Goal: Find specific page/section: Find specific page/section

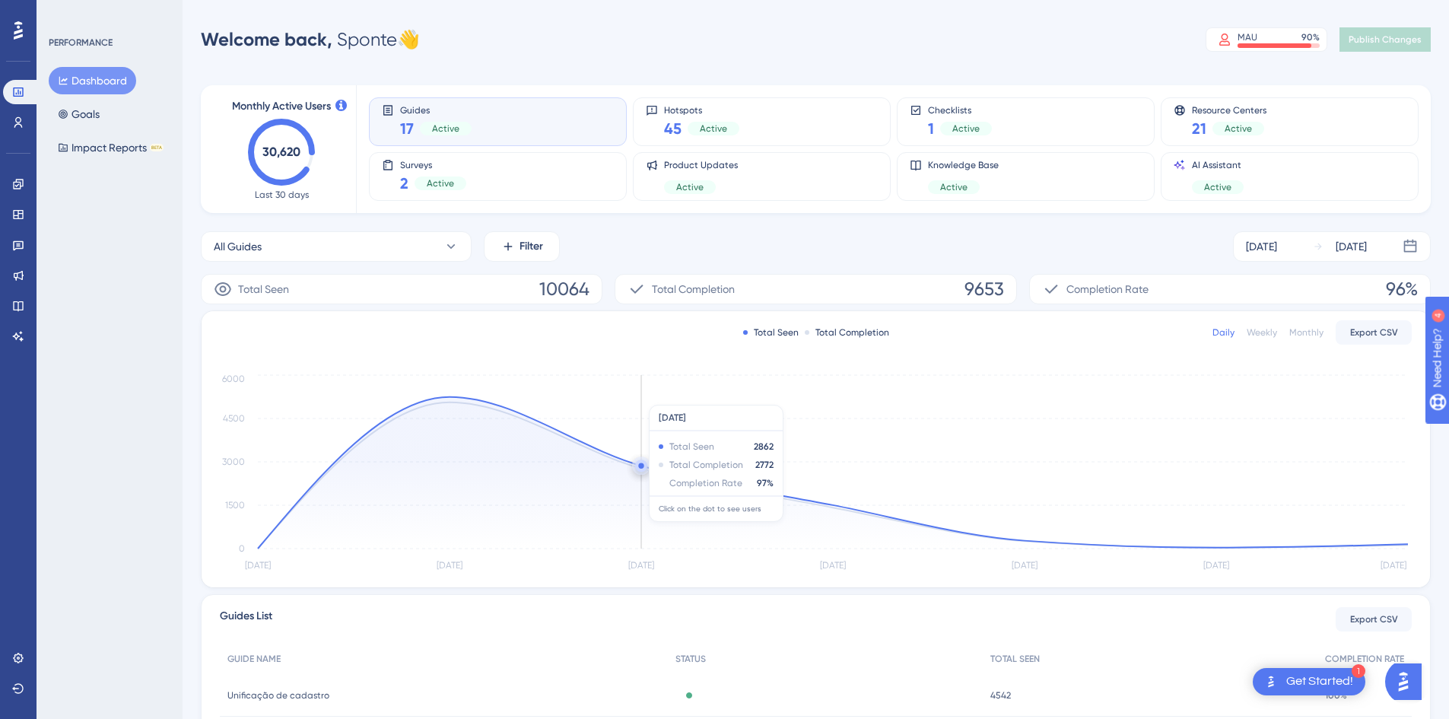
scroll to position [266, 0]
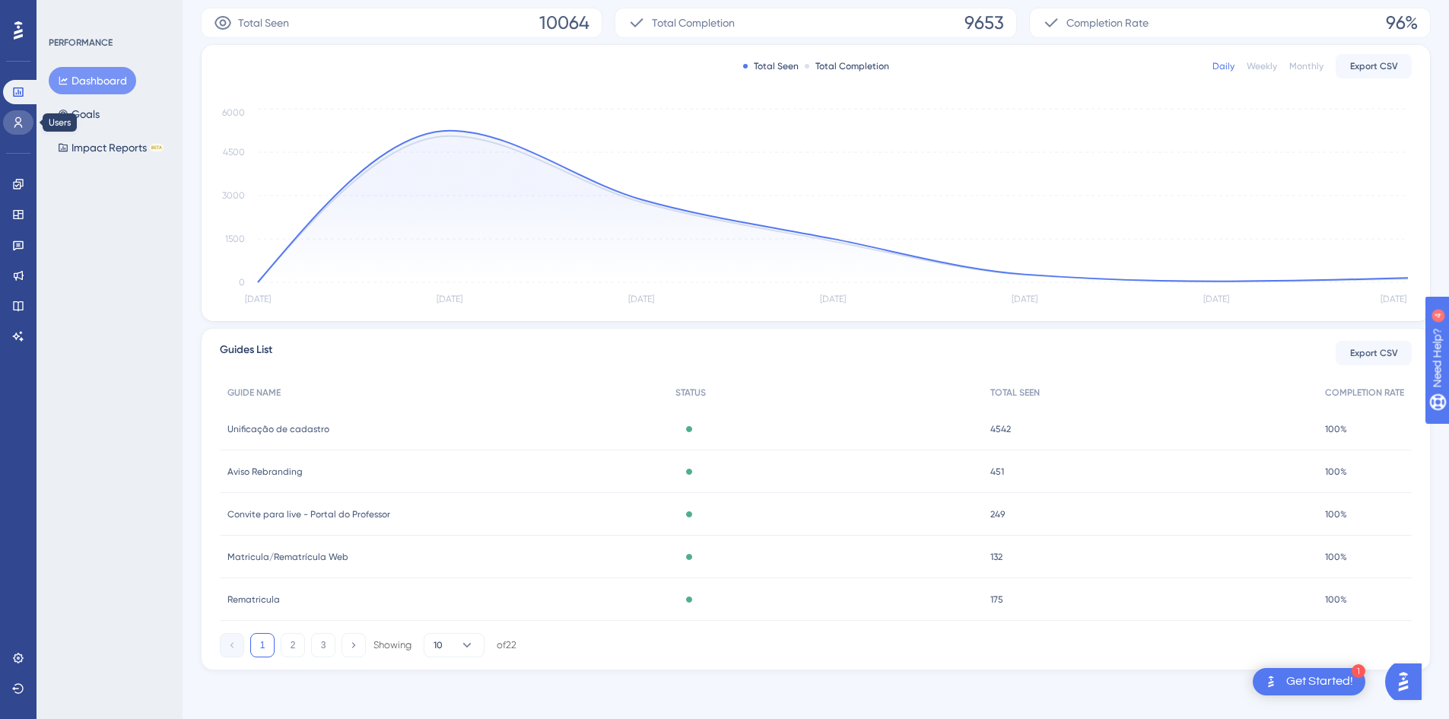
click at [16, 129] on link at bounding box center [18, 122] width 30 height 24
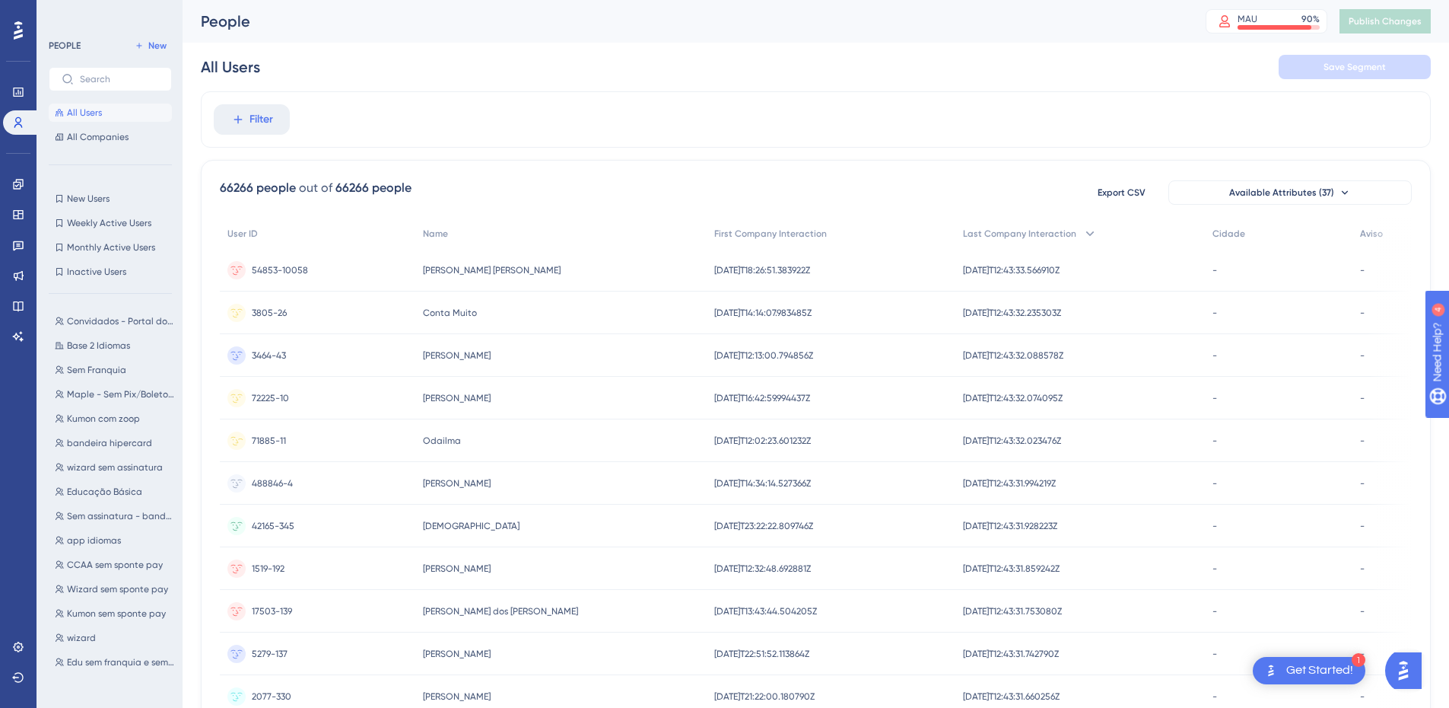
click at [283, 442] on span "71885-11" at bounding box center [269, 440] width 34 height 12
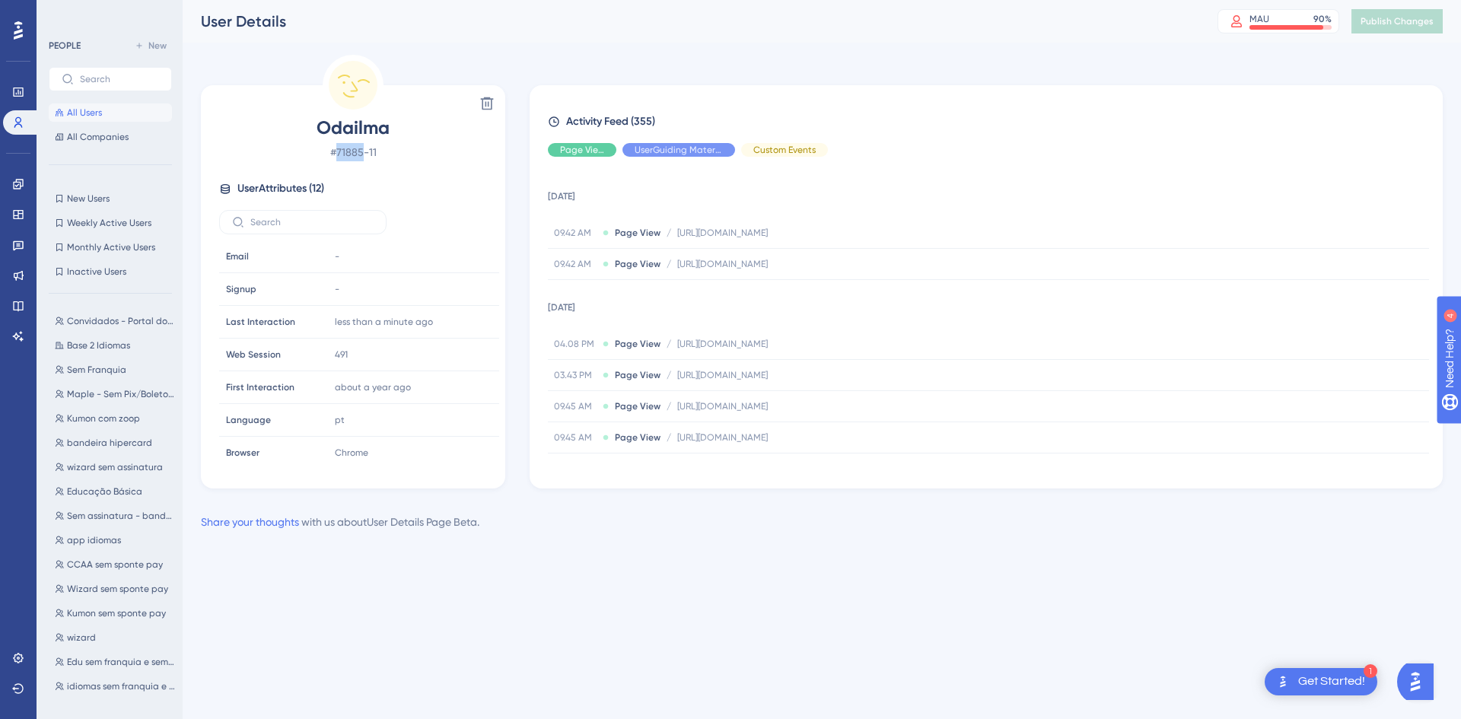
drag, startPoint x: 338, startPoint y: 153, endPoint x: 368, endPoint y: 151, distance: 30.5
click at [367, 151] on span "# 71885-11" at bounding box center [353, 152] width 268 height 18
copy span "71885"
click at [94, 322] on span "Convidados - Portal do Professor" at bounding box center [121, 321] width 108 height 12
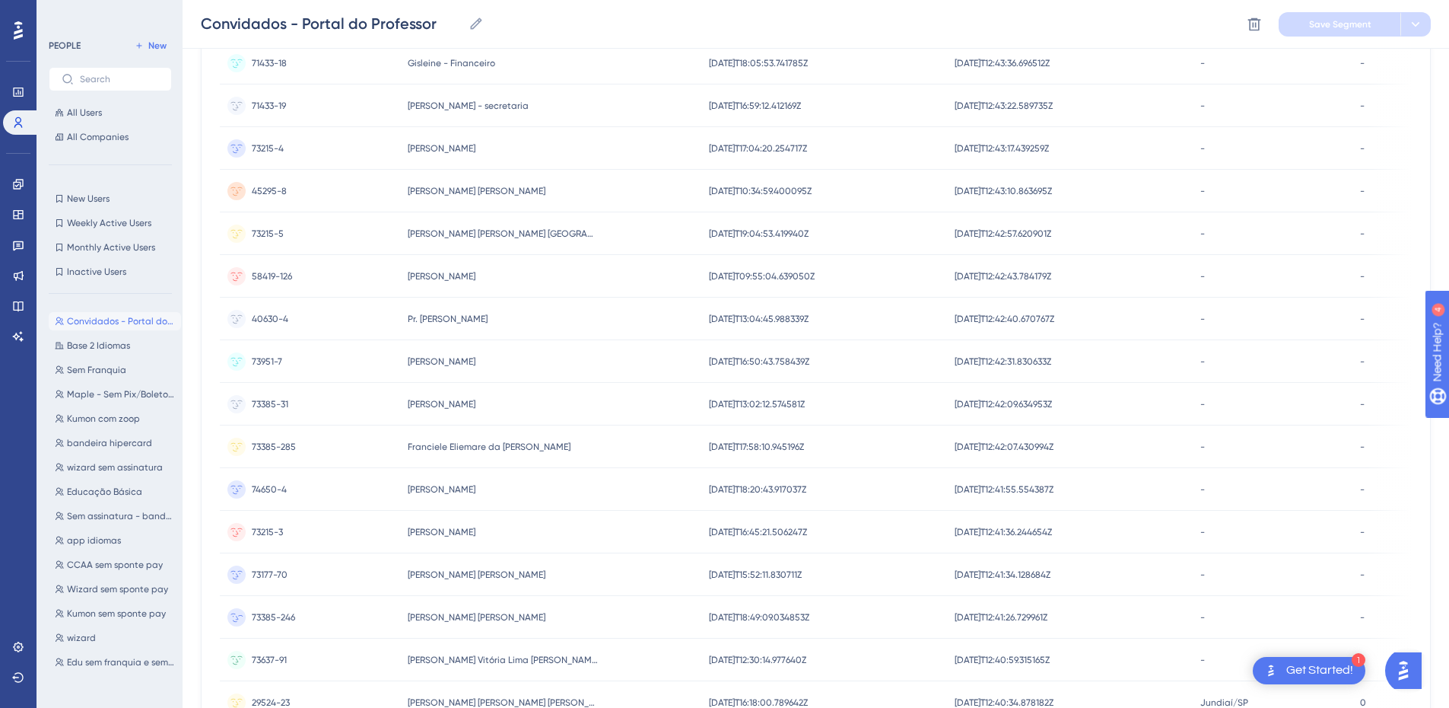
scroll to position [798, 0]
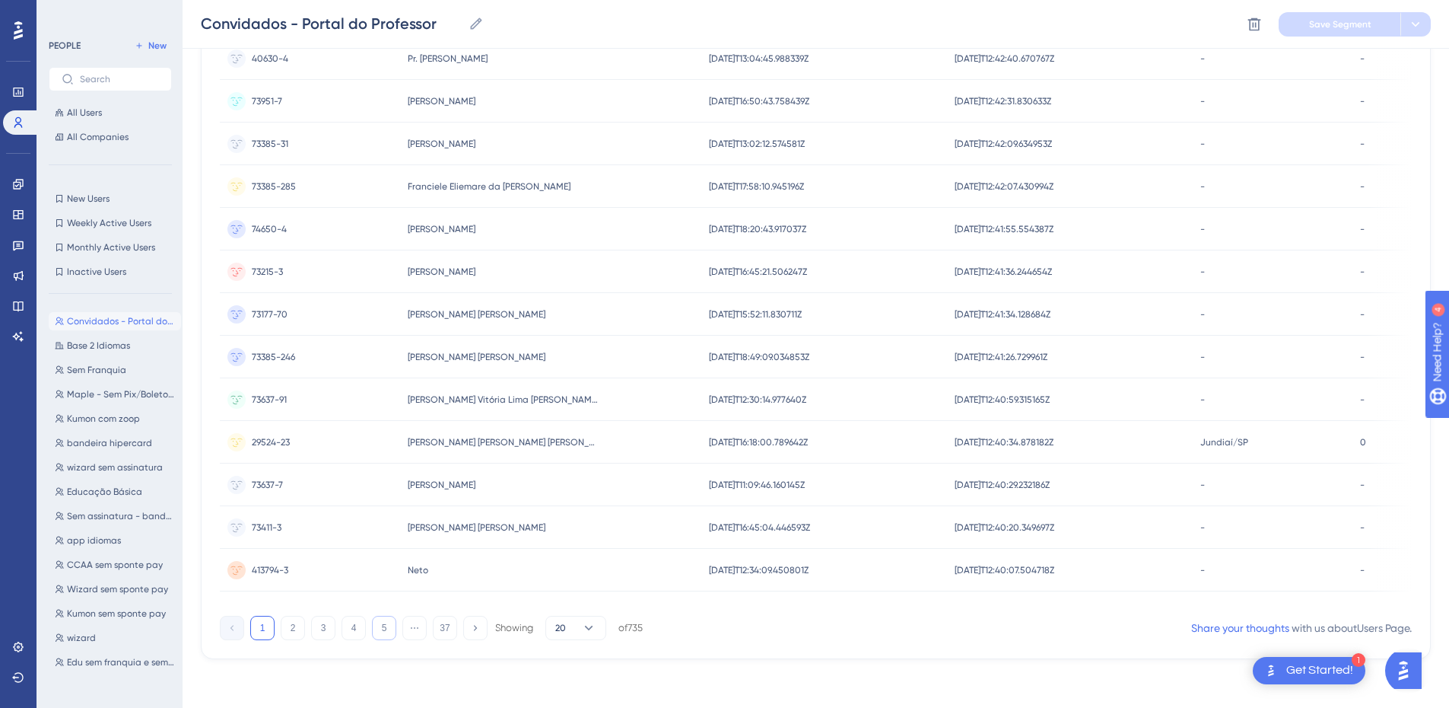
click at [384, 630] on button "5" at bounding box center [384, 628] width 24 height 24
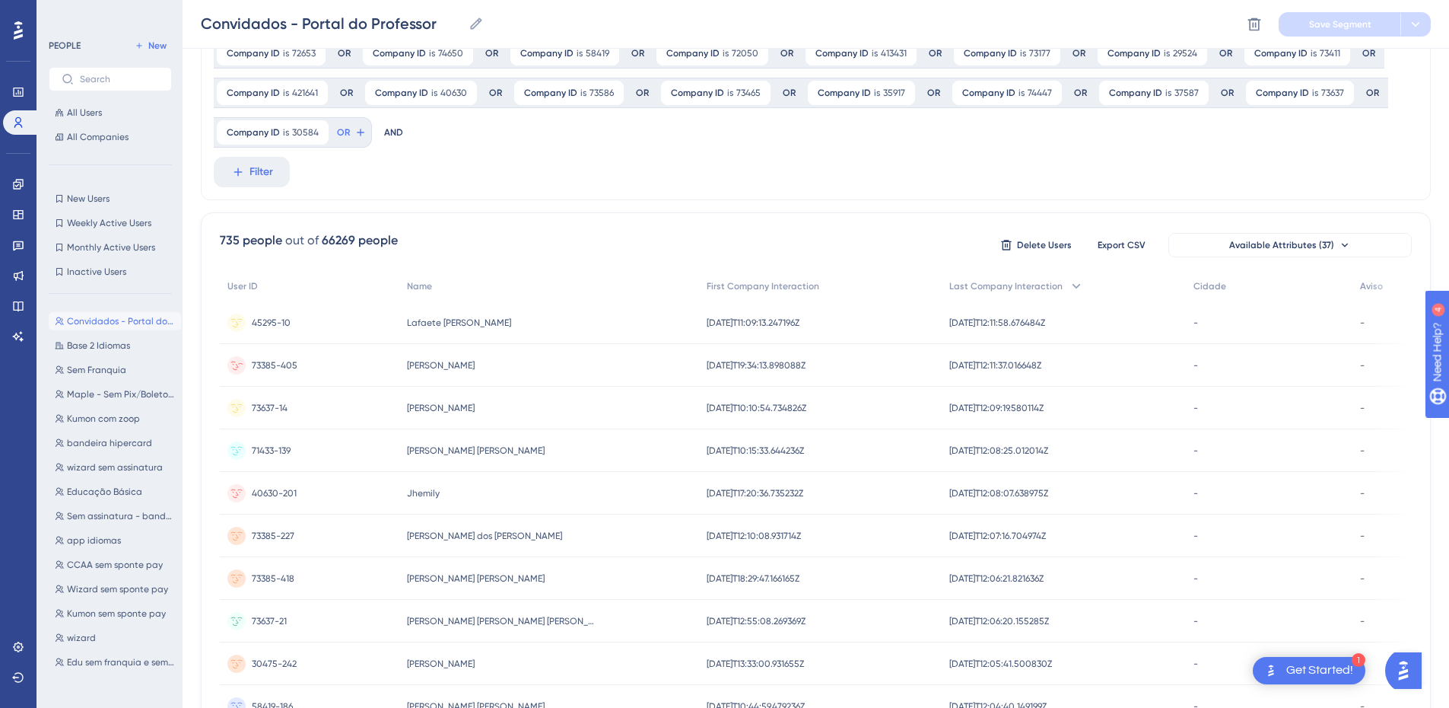
scroll to position [266, 0]
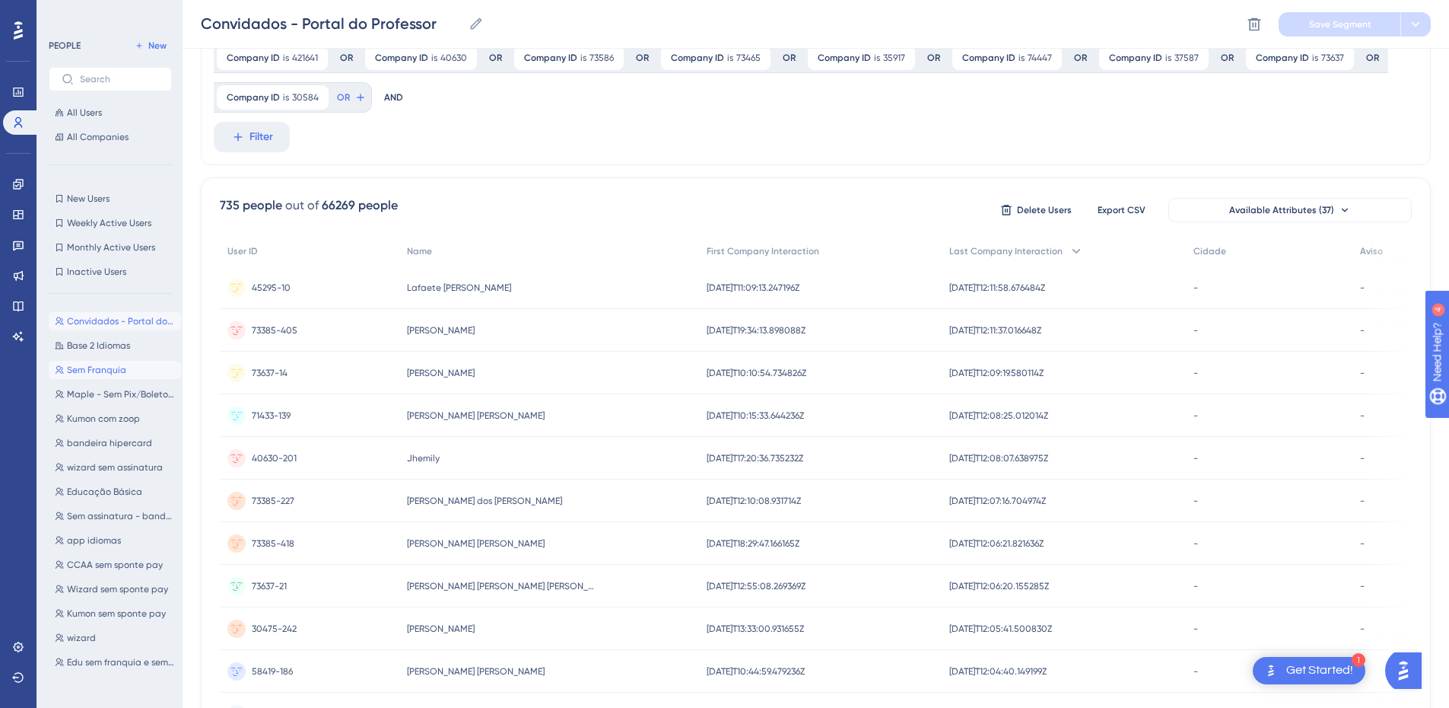
click at [92, 364] on span "Sem Franquia" at bounding box center [96, 370] width 59 height 12
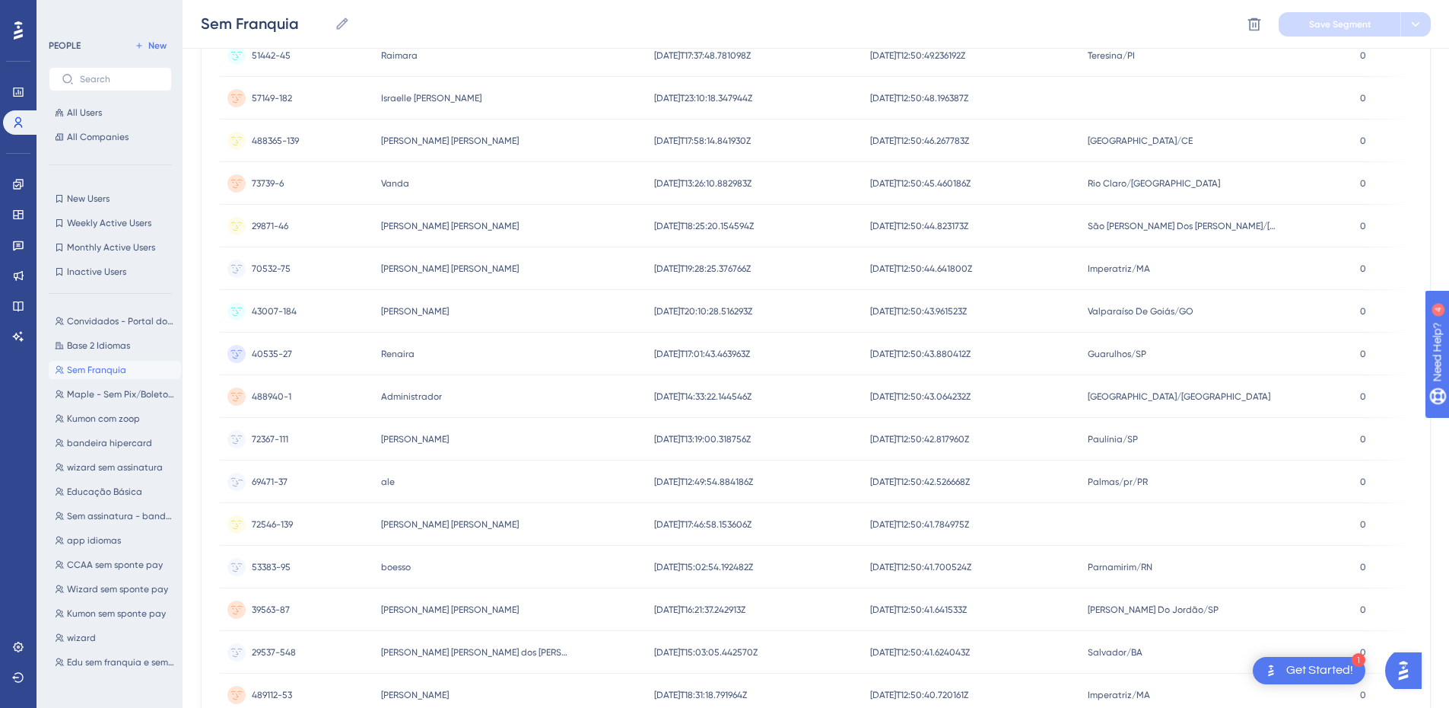
scroll to position [217, 0]
click at [81, 320] on span "Convidados - Portal do Professor" at bounding box center [121, 321] width 108 height 12
type input "Convidados - Portal do Professor"
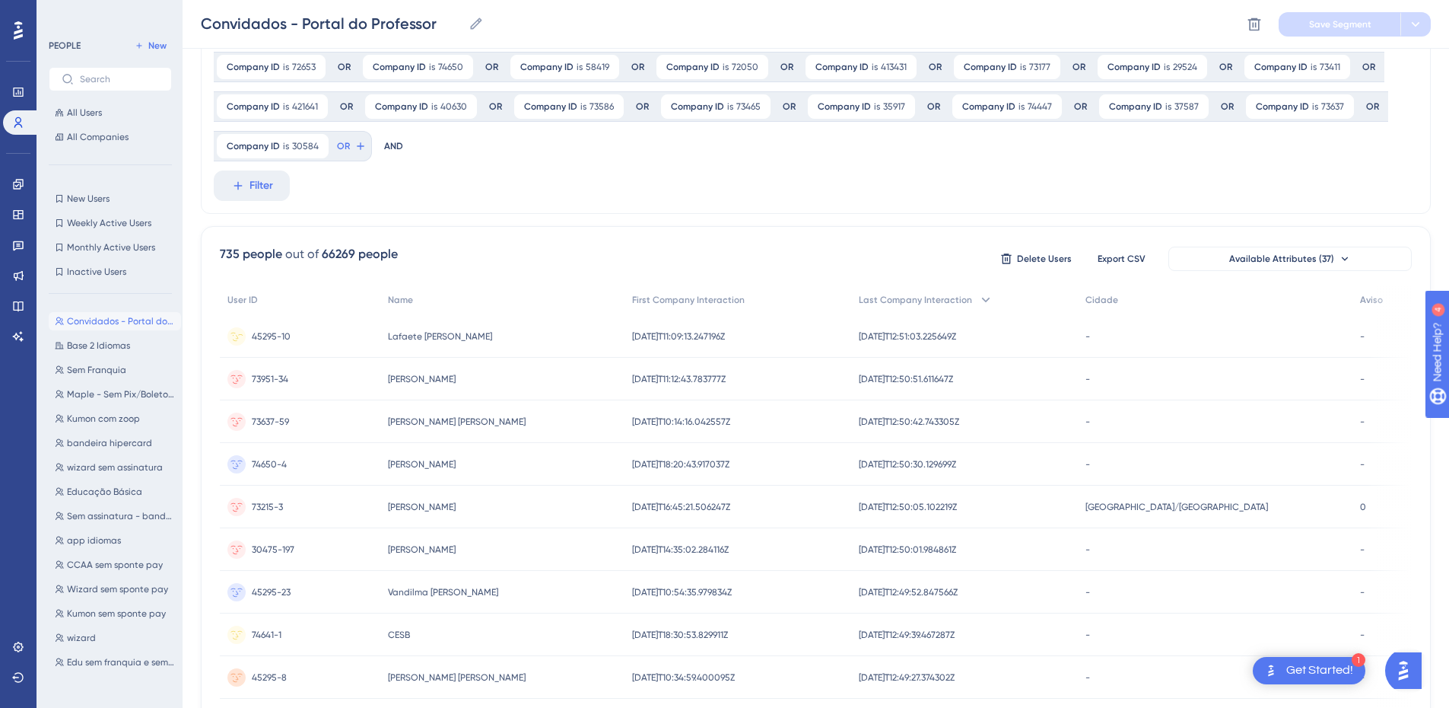
click at [272, 337] on span "45295-10" at bounding box center [271, 336] width 39 height 12
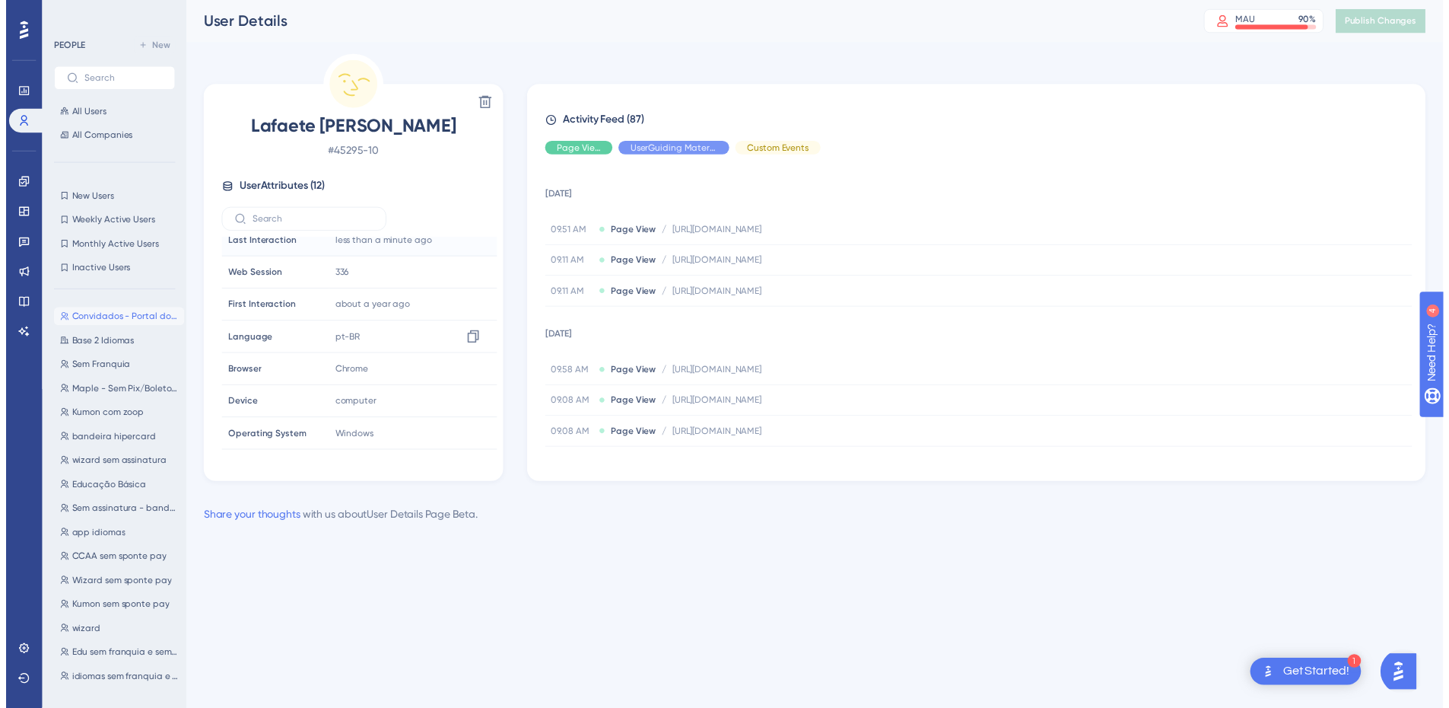
scroll to position [169, 0]
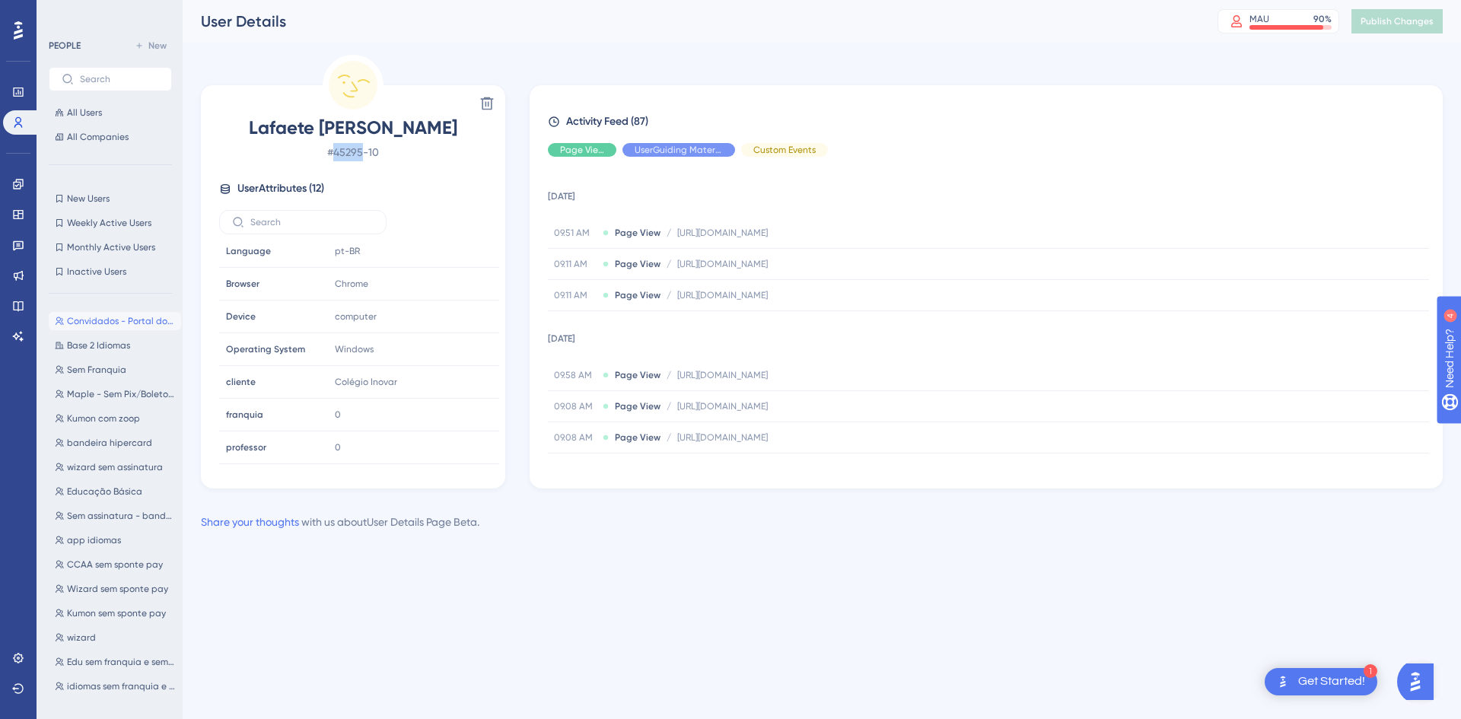
drag, startPoint x: 336, startPoint y: 153, endPoint x: 365, endPoint y: 151, distance: 29.7
click at [365, 151] on span "# 45295-10" at bounding box center [353, 152] width 268 height 18
copy span "45295"
click at [93, 138] on span "All Companies" at bounding box center [98, 137] width 62 height 12
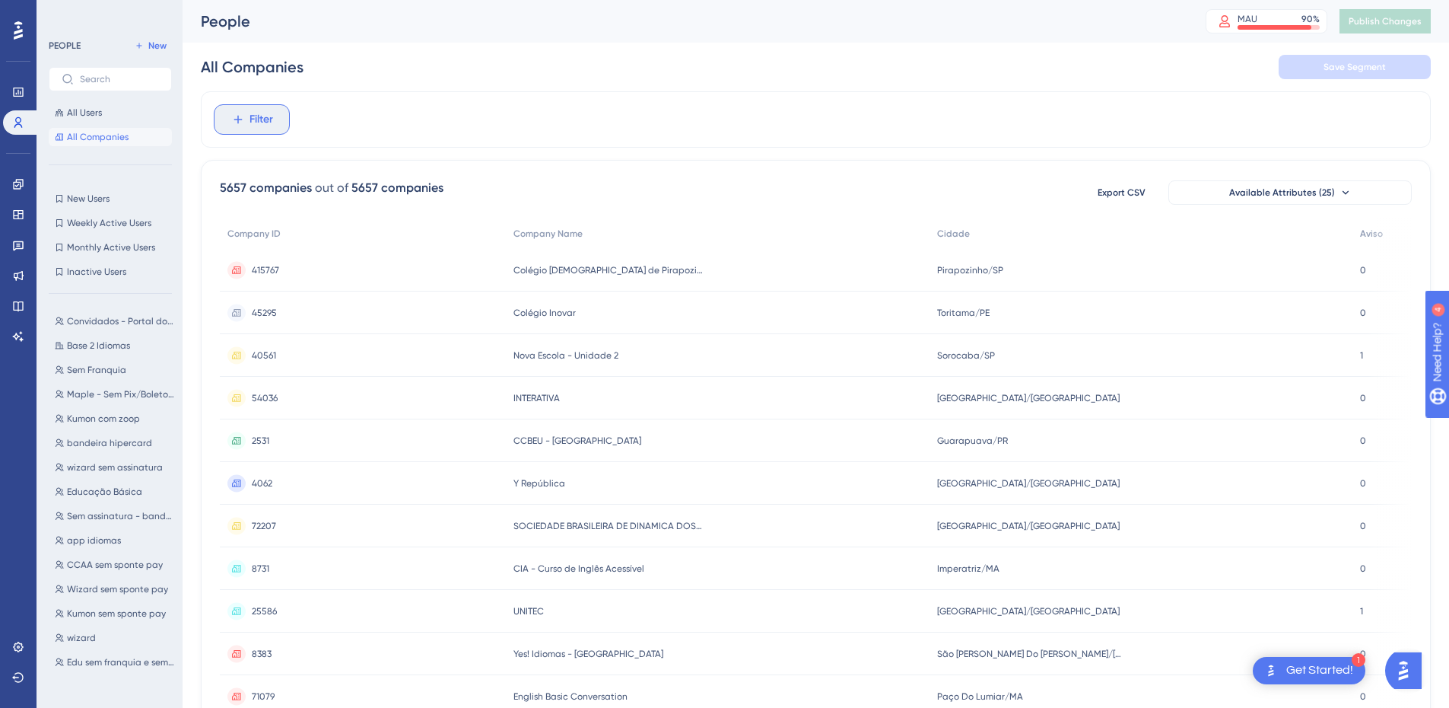
drag, startPoint x: 253, startPoint y: 117, endPoint x: 260, endPoint y: 122, distance: 9.3
click at [253, 117] on span "Filter" at bounding box center [262, 119] width 24 height 18
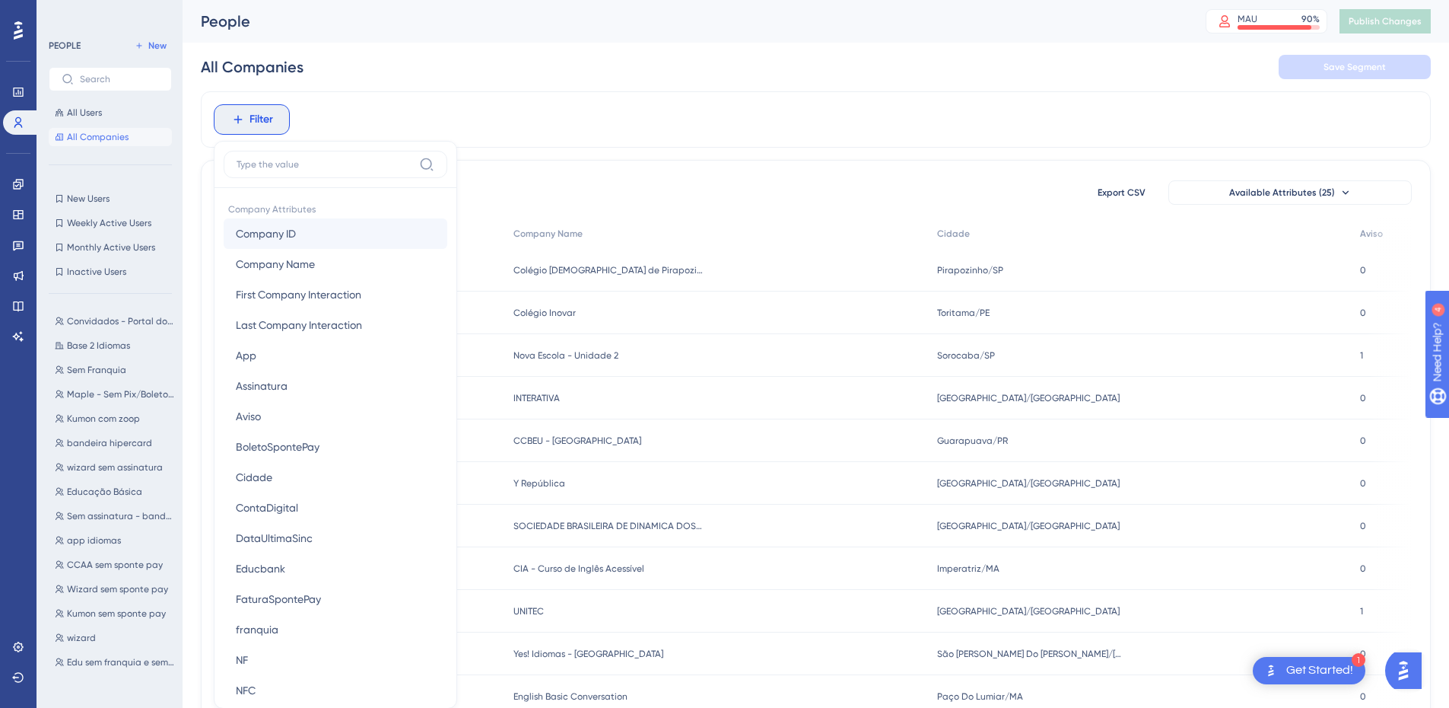
scroll to position [71, 0]
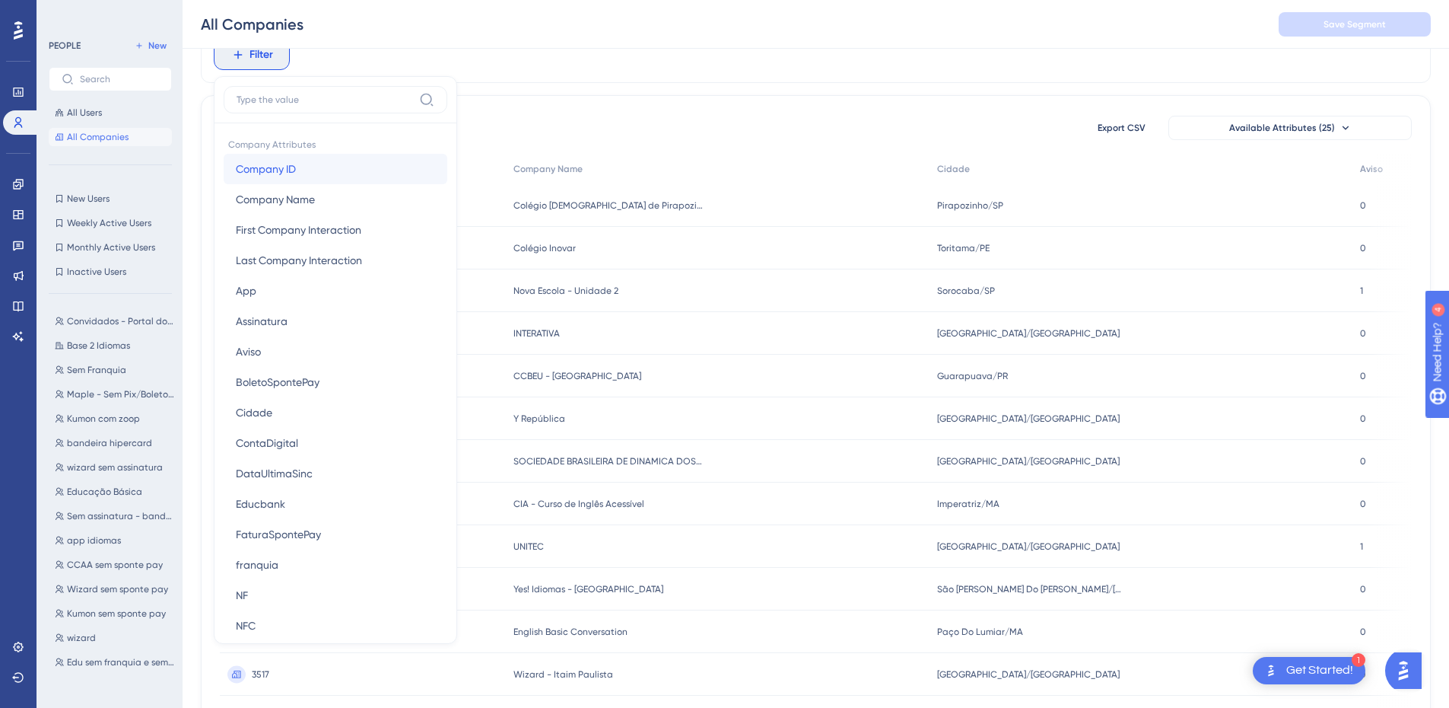
click at [281, 171] on span "Company ID" at bounding box center [266, 169] width 60 height 18
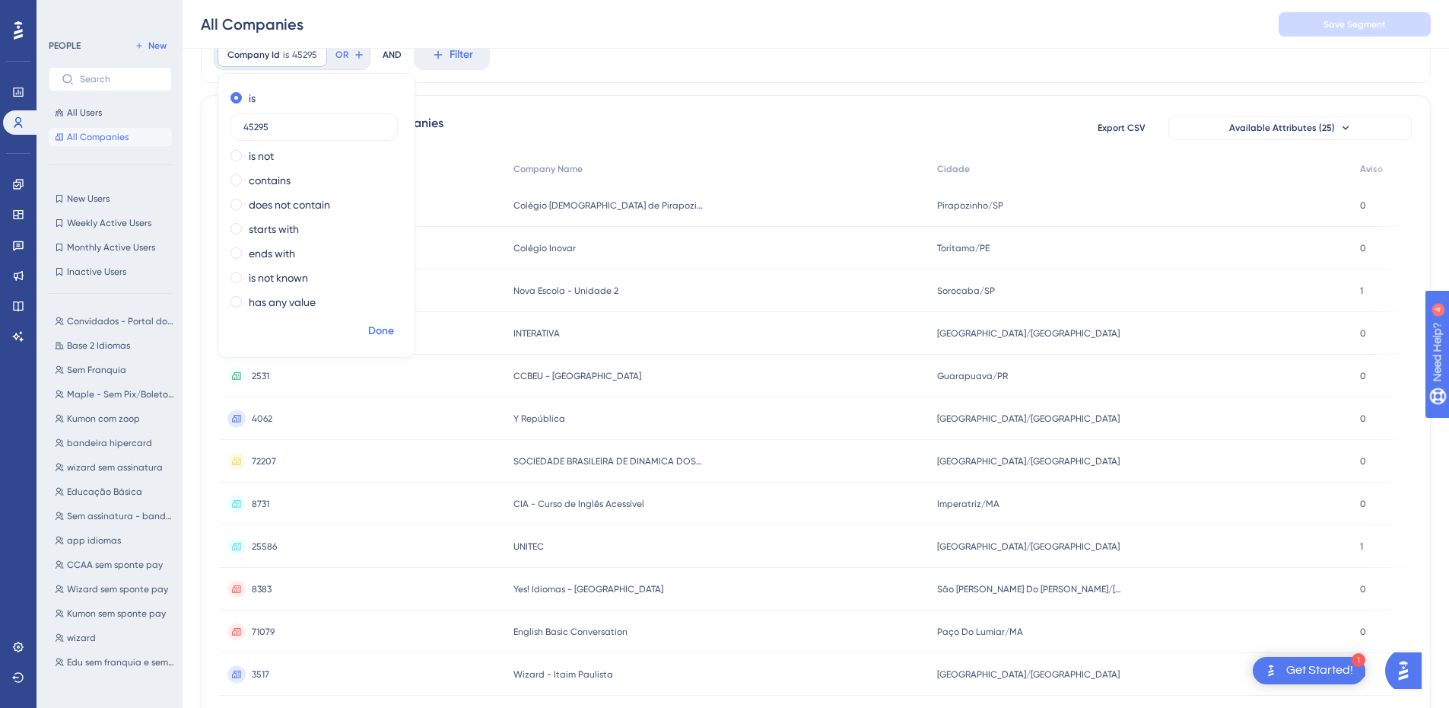
type input "45295"
click at [381, 329] on span "Done" at bounding box center [381, 331] width 26 height 18
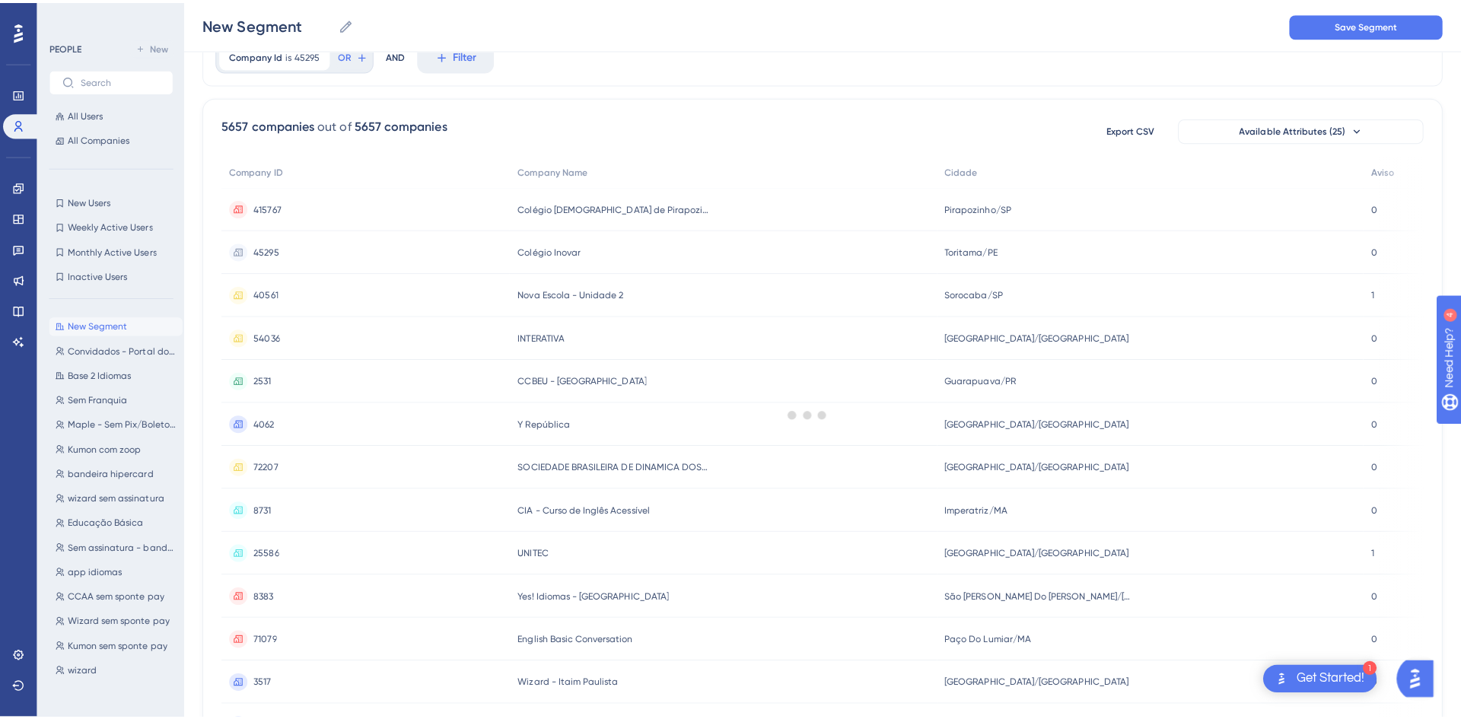
scroll to position [0, 0]
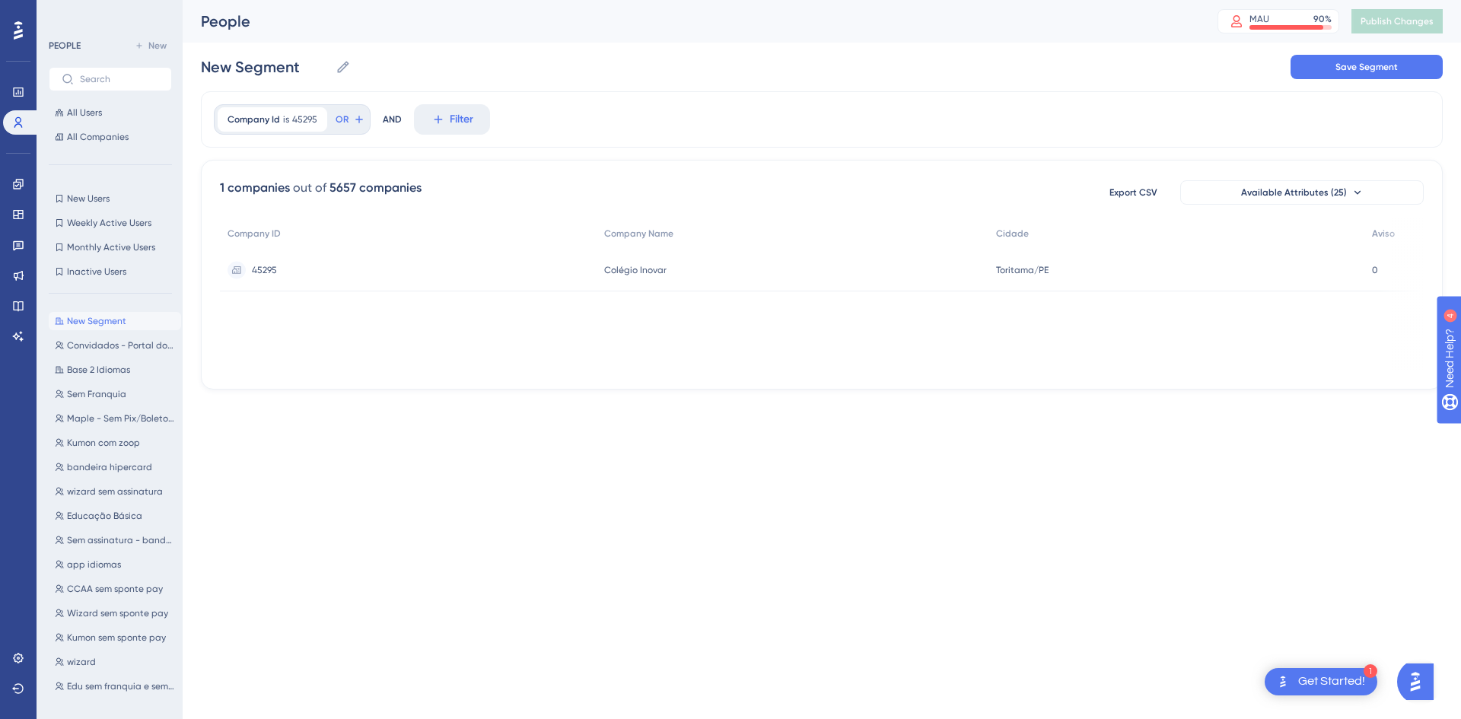
click at [269, 274] on span "45295" at bounding box center [264, 270] width 25 height 12
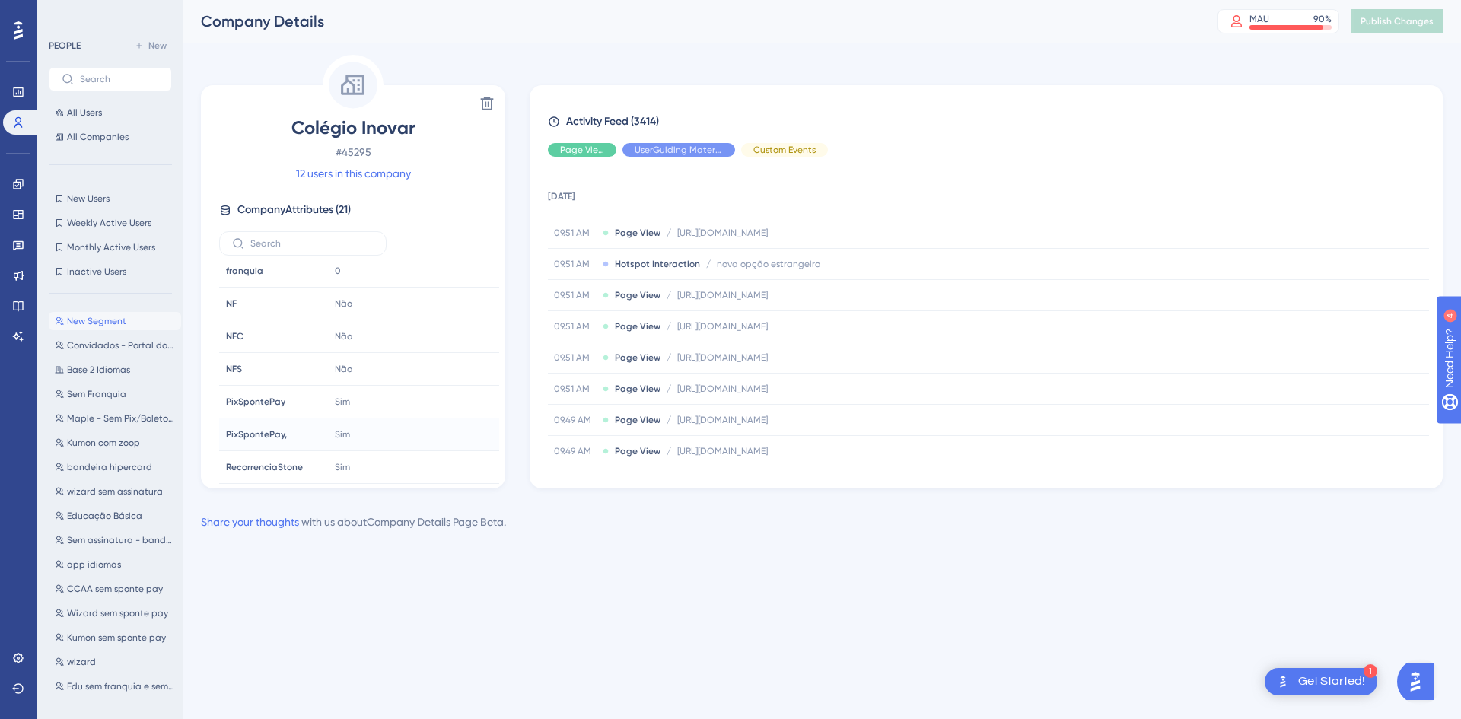
scroll to position [159, 0]
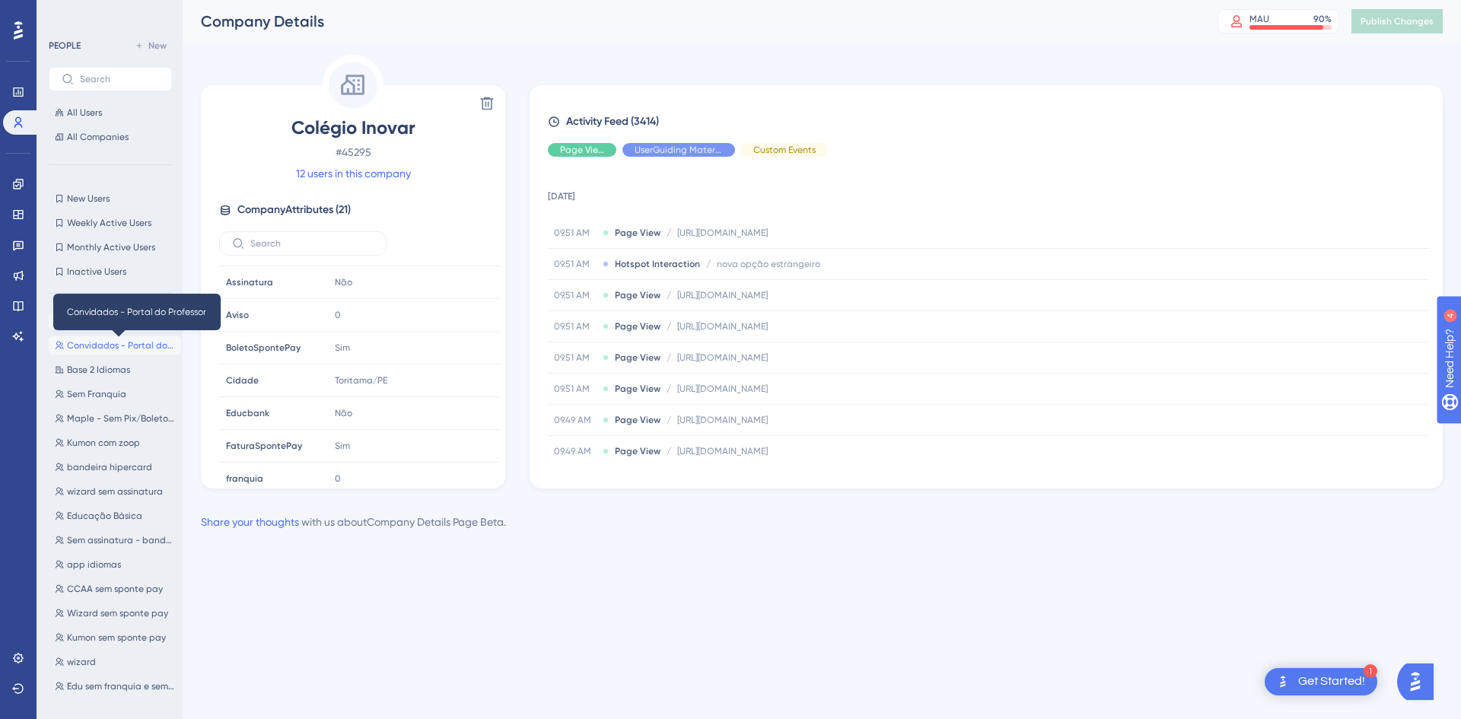
click at [119, 345] on span "Convidados - Portal do Professor" at bounding box center [121, 345] width 108 height 12
click at [84, 355] on div "New Segment New Segment Convidados - Portal do Professor Convidados - Portal do…" at bounding box center [115, 499] width 132 height 386
click at [97, 345] on span "Convidados - Portal do Professor" at bounding box center [121, 345] width 108 height 12
